Goal: Transaction & Acquisition: Purchase product/service

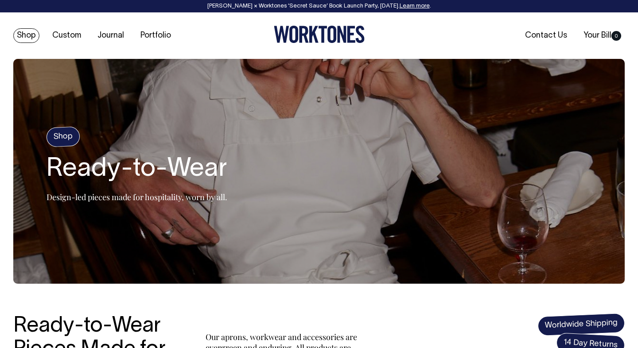
click at [23, 35] on link "Shop" at bounding box center [26, 35] width 26 height 15
